Goal: Transaction & Acquisition: Purchase product/service

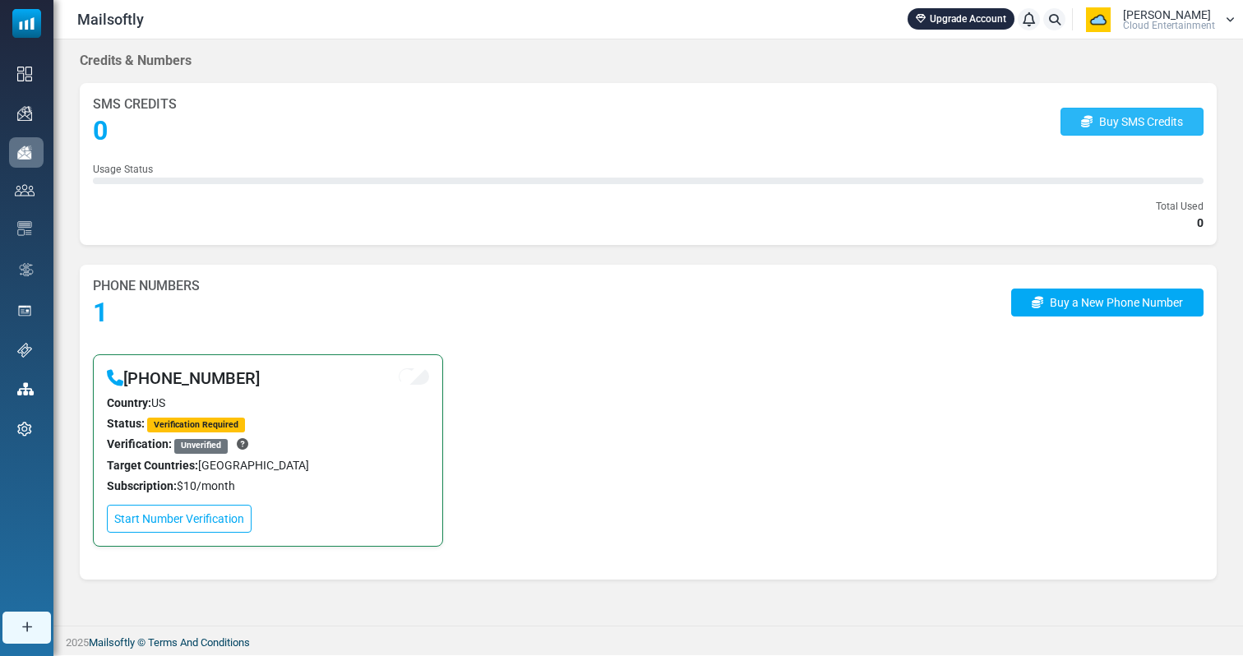
click at [1148, 132] on link "Buy SMS Credits" at bounding box center [1131, 122] width 143 height 28
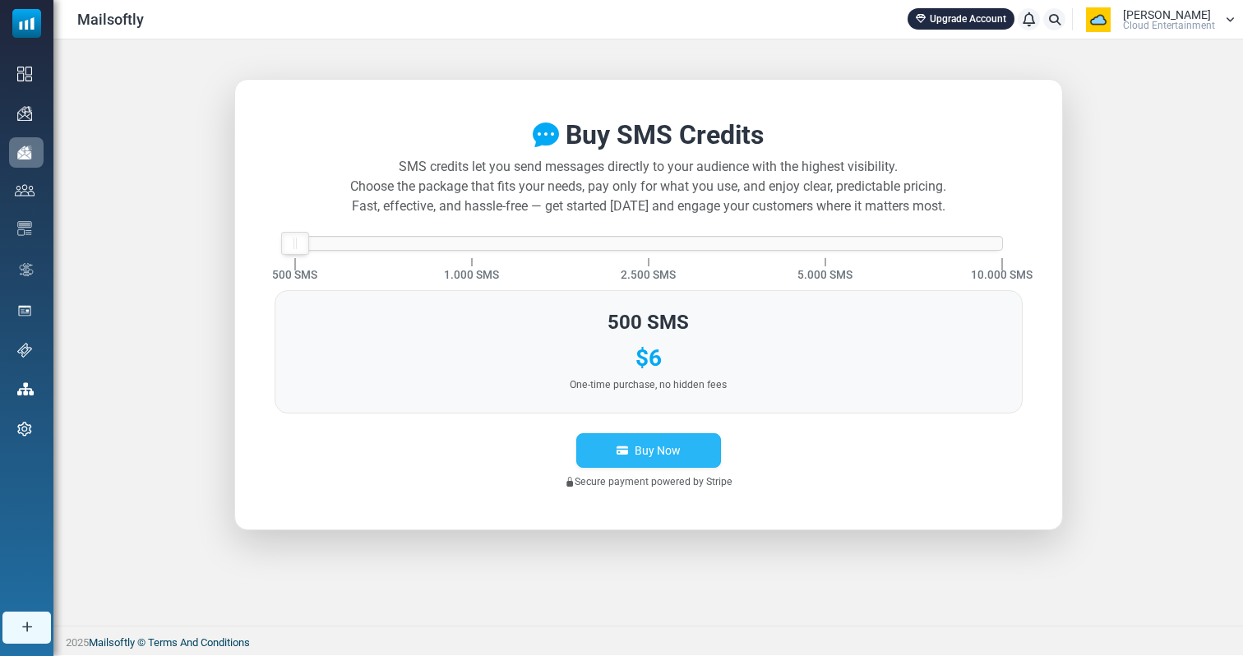
click at [663, 450] on button "Buy Now" at bounding box center [648, 450] width 145 height 35
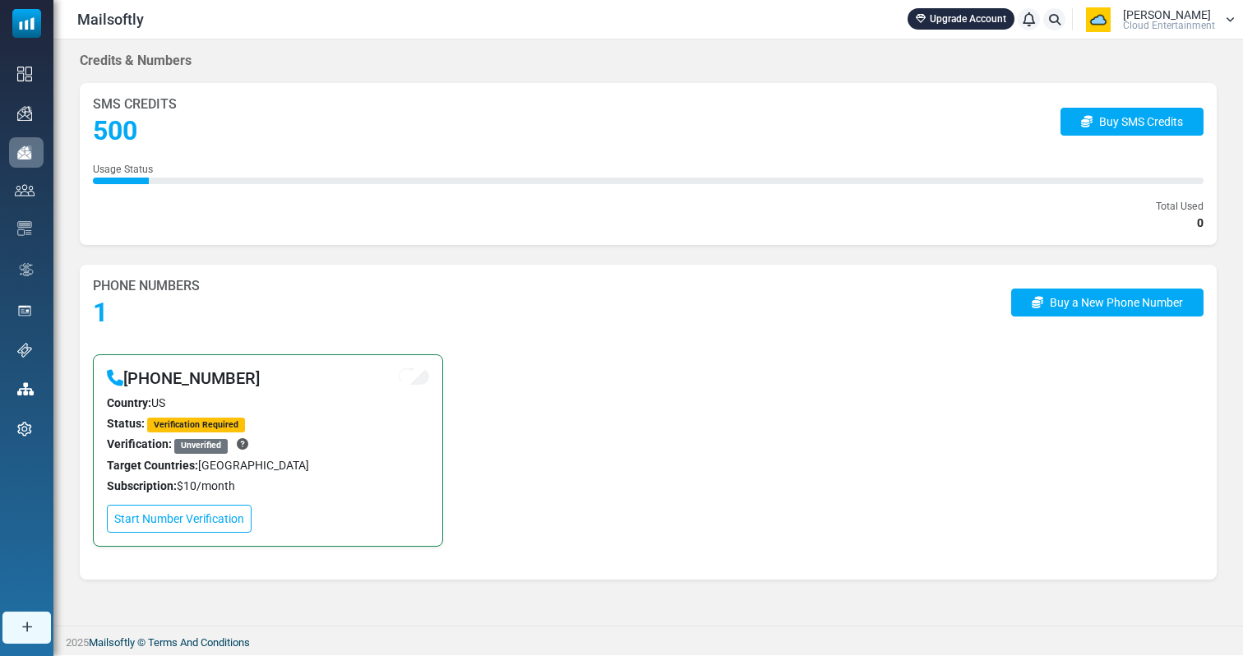
drag, startPoint x: 1203, startPoint y: 224, endPoint x: 1184, endPoint y: 224, distance: 19.7
click at [1184, 224] on div "SMS Credits 500 Buy SMS Credits Usage Status Total Used 0" at bounding box center [648, 164] width 1137 height 162
click at [1205, 221] on div "SMS Credits 500 Buy SMS Credits Usage Status Total Used 0" at bounding box center [648, 164] width 1137 height 162
click at [1203, 222] on div "SMS Credits 500 Buy SMS Credits Usage Status Total Used 0" at bounding box center [648, 164] width 1137 height 162
click at [240, 261] on div "Credits & Numbers SMS Credits 500 Buy SMS Credits Usage Status Total Used 0 Pho…" at bounding box center [647, 315] width 1189 height 553
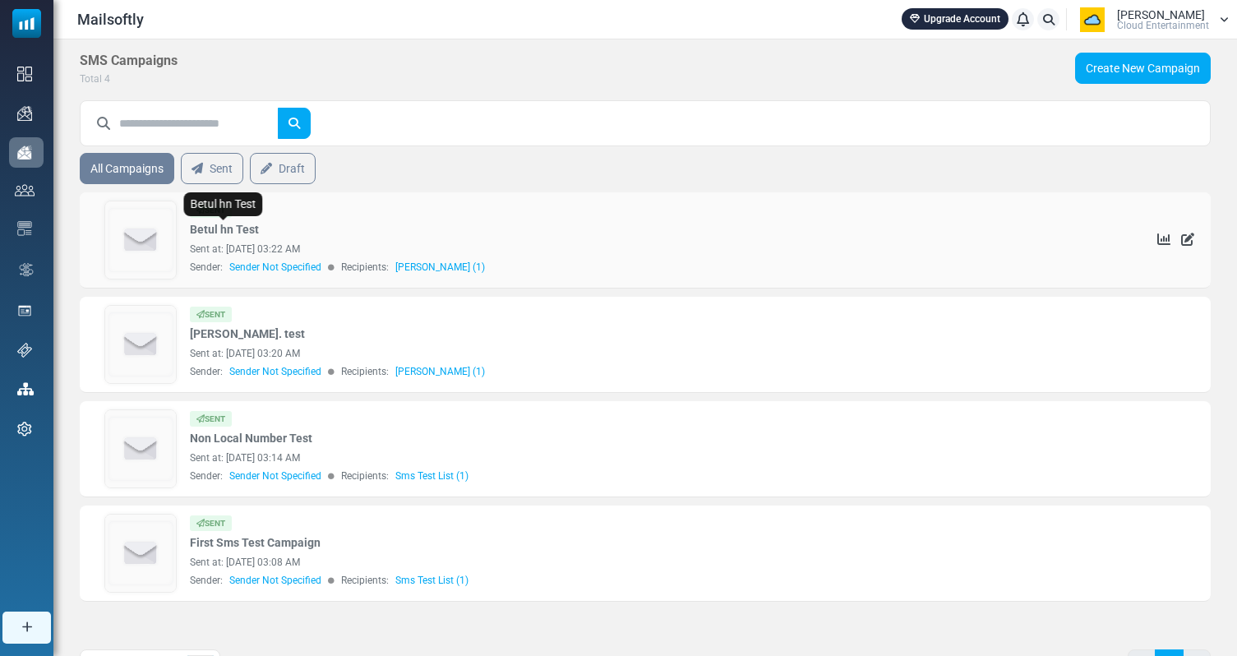
click at [226, 237] on link "Betul hn Test" at bounding box center [224, 229] width 69 height 17
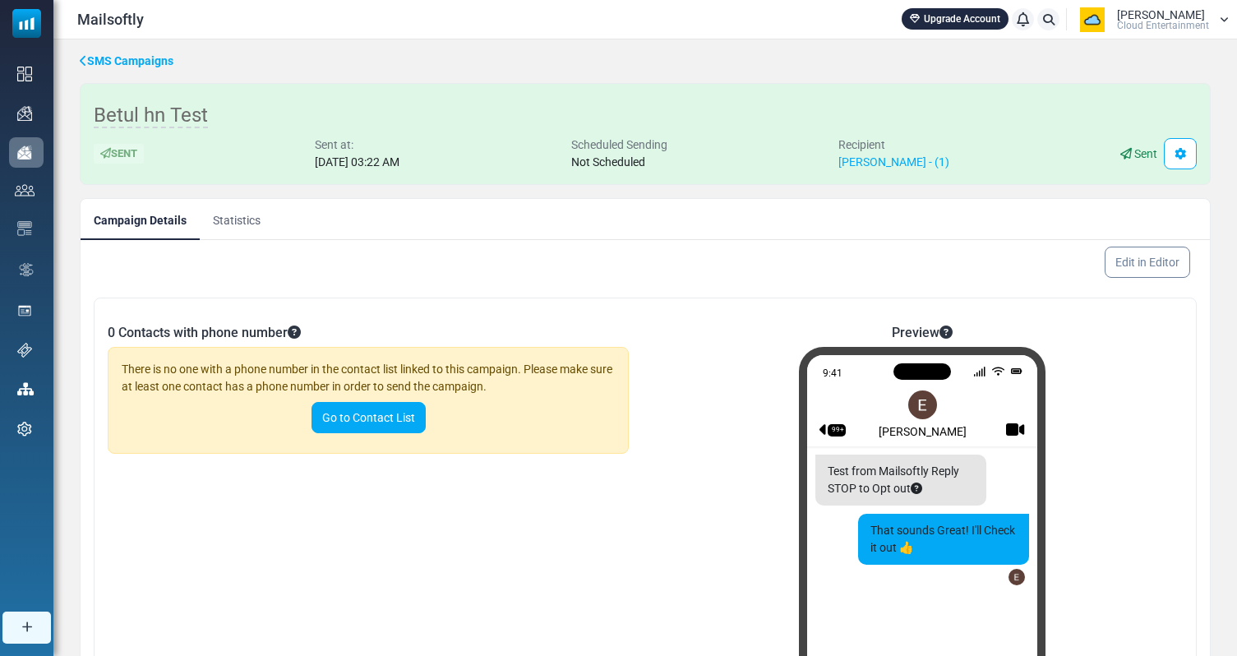
click at [134, 67] on link "SMS Campaigns" at bounding box center [127, 61] width 94 height 17
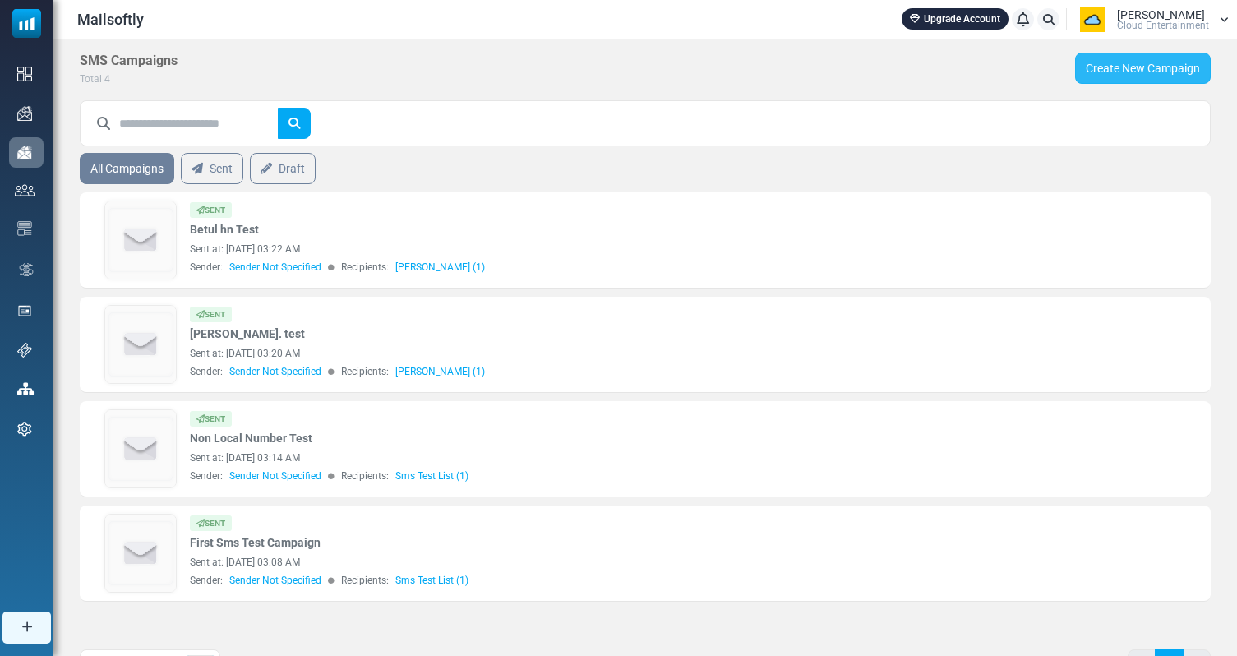
click at [1166, 62] on link "Create New Campaign" at bounding box center [1143, 68] width 136 height 31
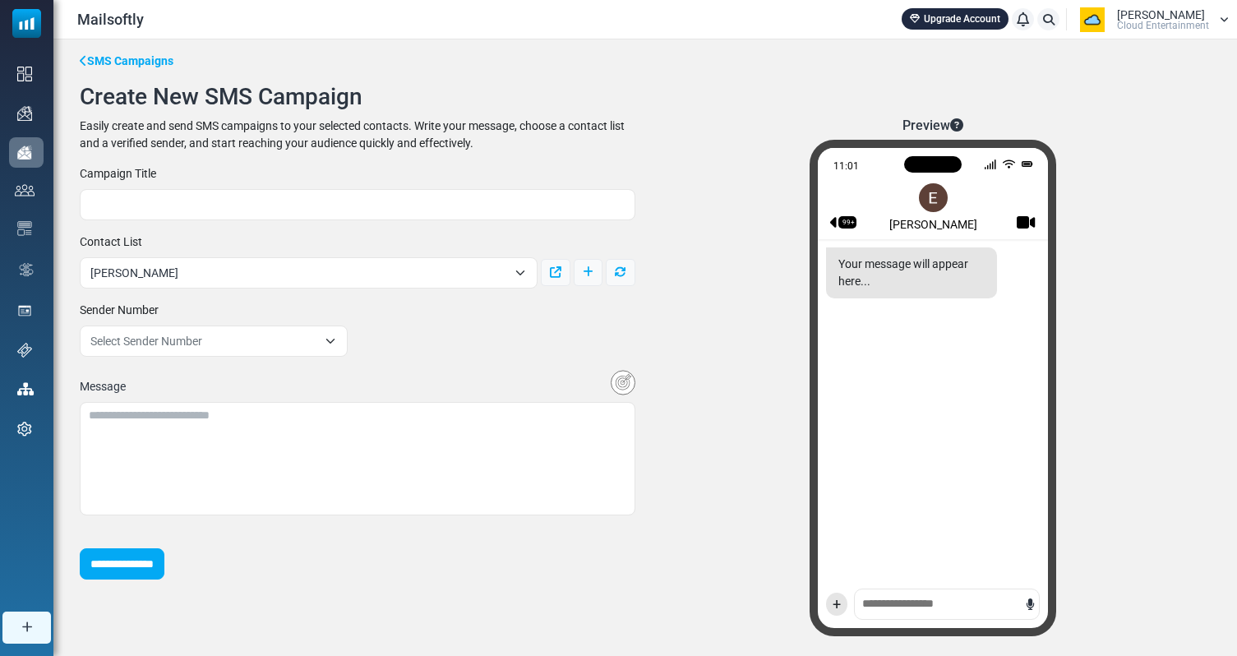
click at [267, 324] on div "**********" at bounding box center [214, 329] width 288 height 55
click at [256, 341] on span "Select Sender Number" at bounding box center [203, 341] width 227 height 20
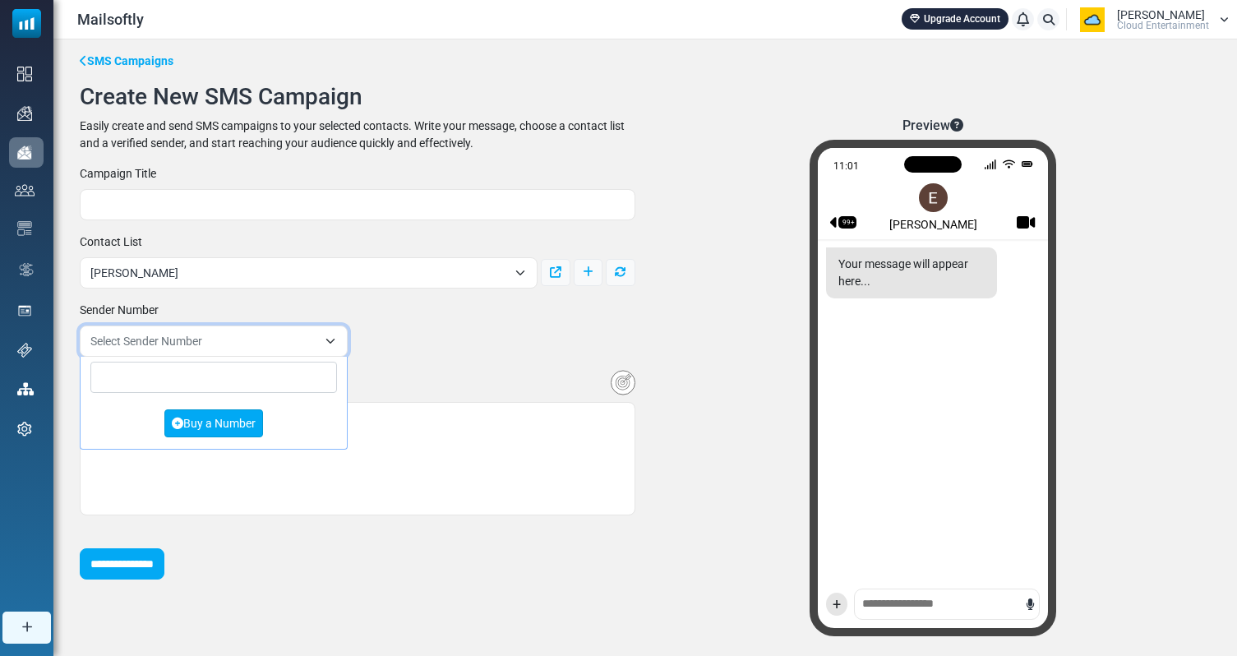
click at [215, 419] on link "Buy a Number" at bounding box center [213, 423] width 99 height 28
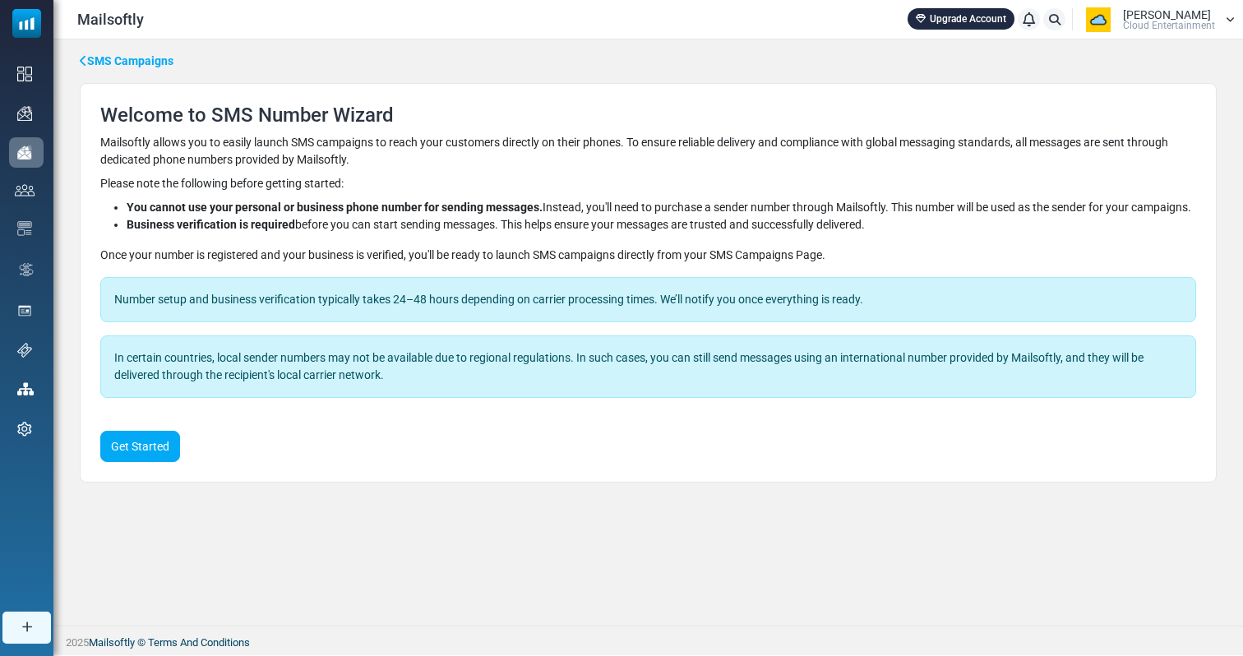
click at [120, 65] on link "SMS Campaigns" at bounding box center [127, 61] width 94 height 17
